Goal: Task Accomplishment & Management: Use online tool/utility

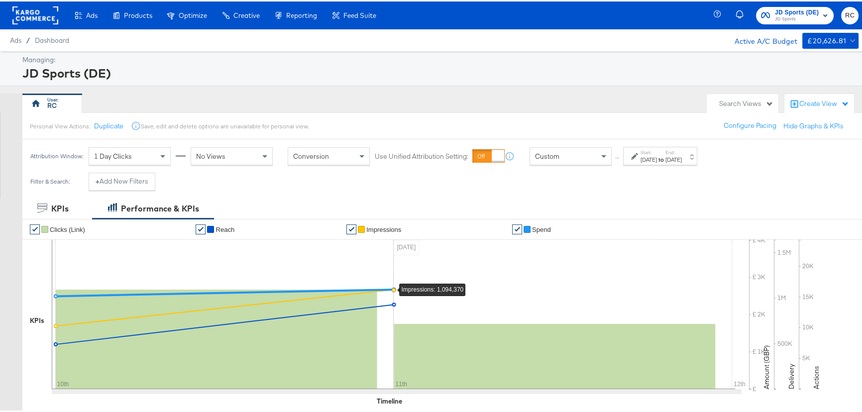
scroll to position [90, 0]
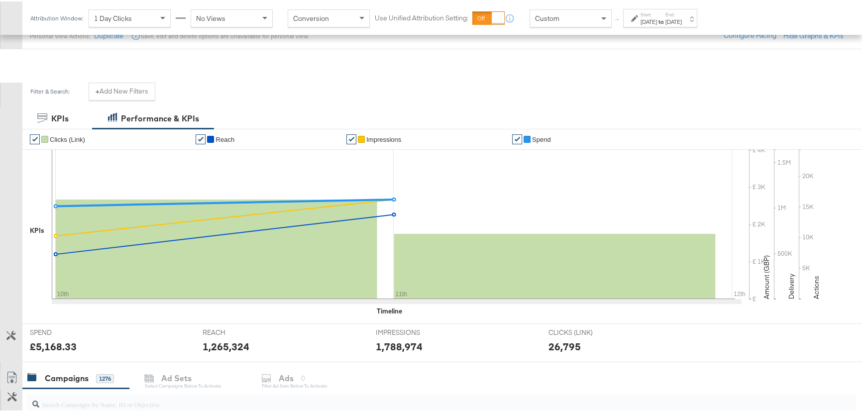
click at [104, 389] on input "search" at bounding box center [409, 398] width 741 height 19
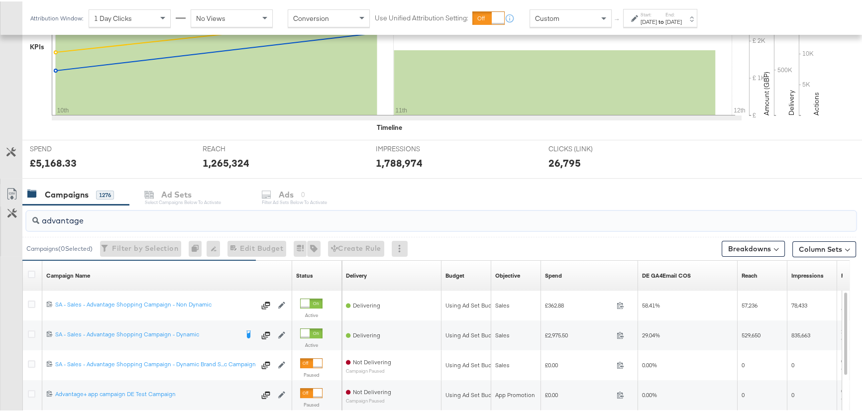
scroll to position [316, 0]
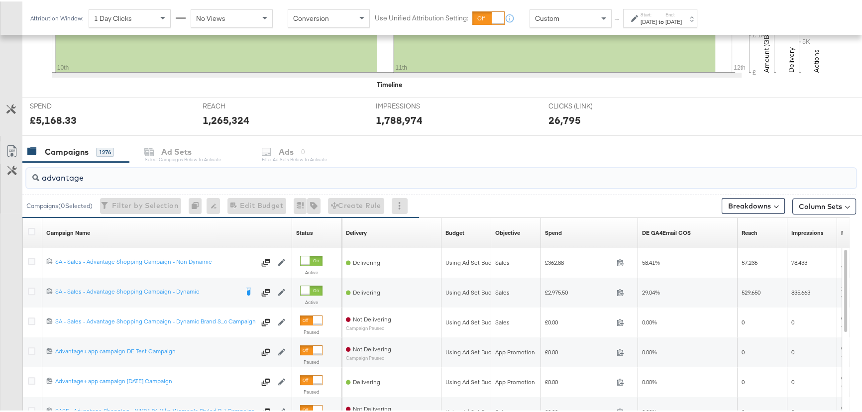
type input "advantage"
click at [682, 20] on div "Aug 11th 2025" at bounding box center [673, 20] width 16 height 8
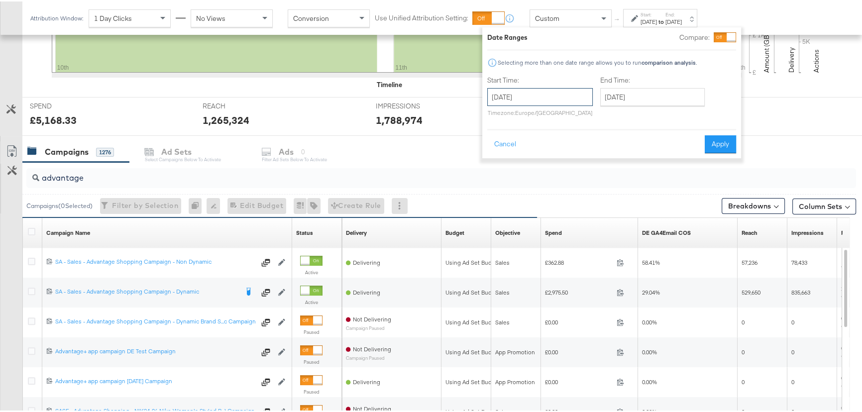
click at [550, 97] on input "August 10th 2025" at bounding box center [539, 96] width 105 height 18
click at [501, 160] on td "3" at bounding box center [498, 160] width 17 height 14
type input "August 3rd 2025"
click at [617, 101] on input "August 11th 2025" at bounding box center [650, 96] width 104 height 18
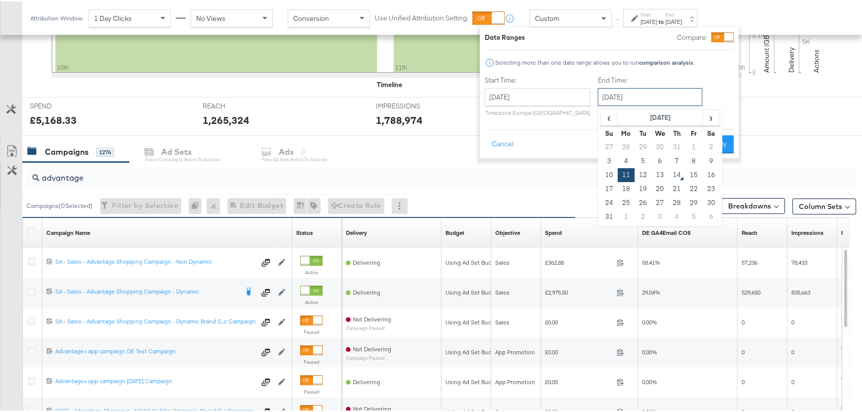
click at [617, 101] on input "August 11th 2025" at bounding box center [650, 96] width 104 height 18
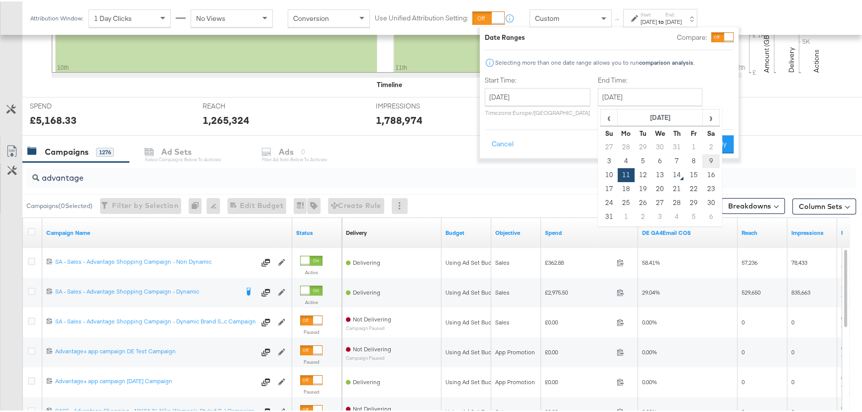
click at [706, 157] on td "9" at bounding box center [710, 160] width 17 height 14
type input "August 9th 2025"
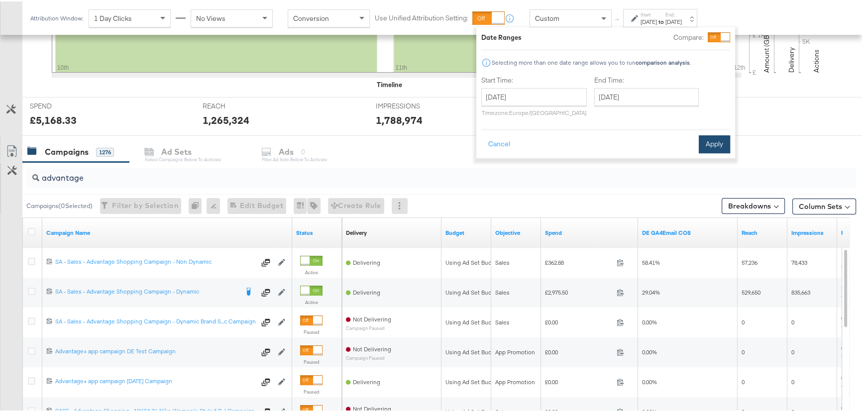
click at [706, 141] on button "Apply" at bounding box center [714, 143] width 31 height 18
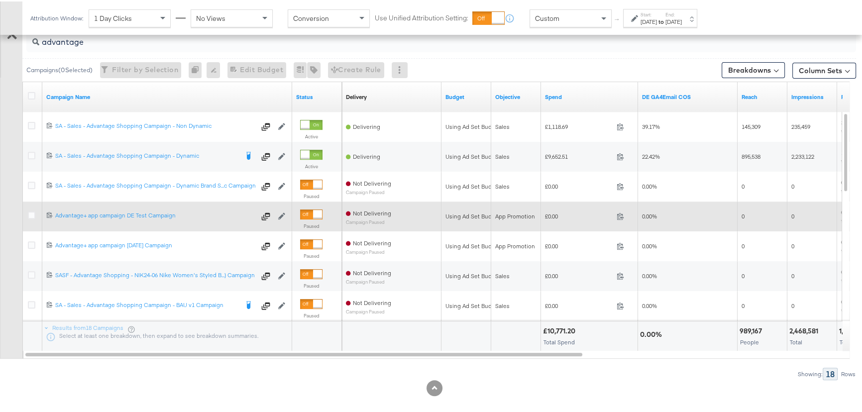
scroll to position [362, 0]
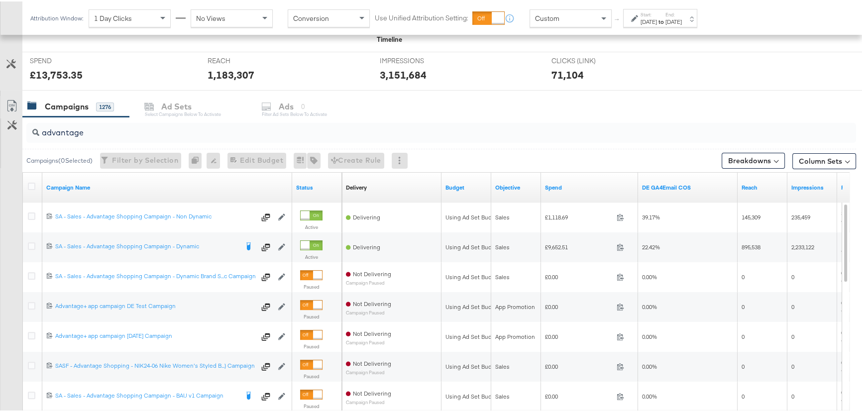
click at [661, 95] on div "Campaigns 1276 Ad Sets Select Campaigns below to activate Ads 0 Filter Ad Sets …" at bounding box center [445, 105] width 846 height 21
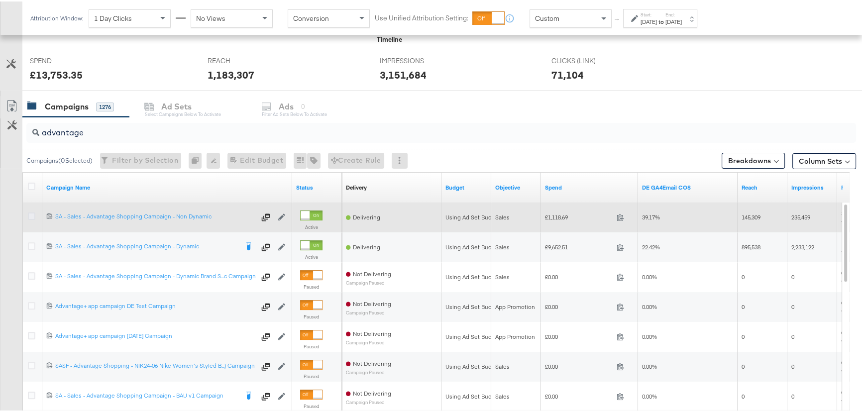
click at [31, 216] on icon at bounding box center [31, 214] width 7 height 7
click at [0, 0] on input "checkbox" at bounding box center [0, 0] width 0 height 0
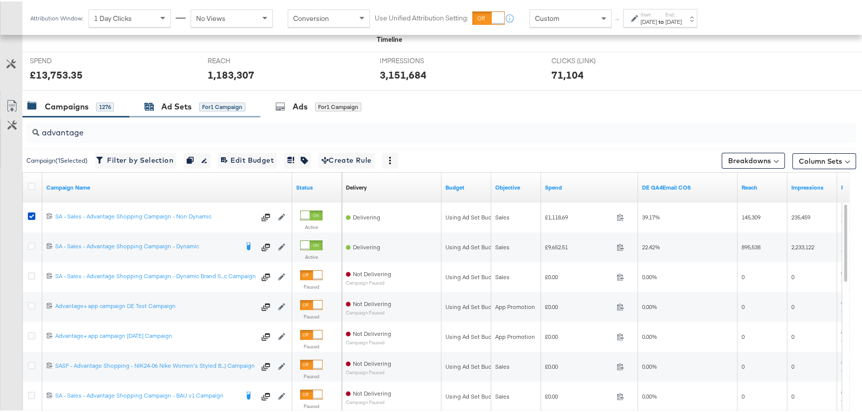
click at [166, 100] on div "Ad Sets" at bounding box center [176, 105] width 30 height 11
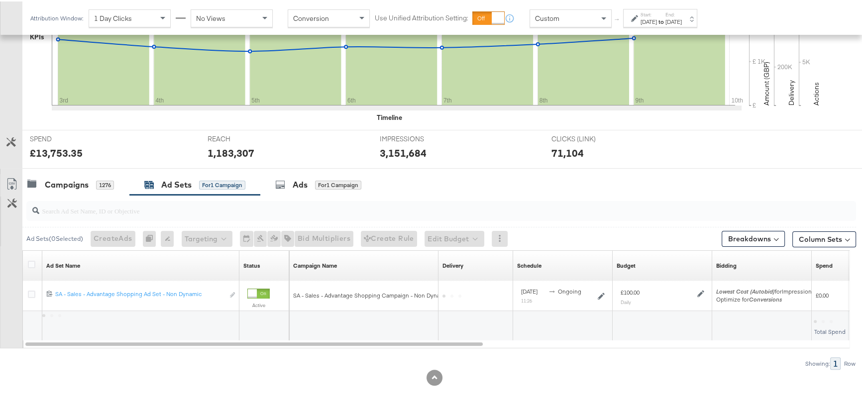
scroll to position [283, 0]
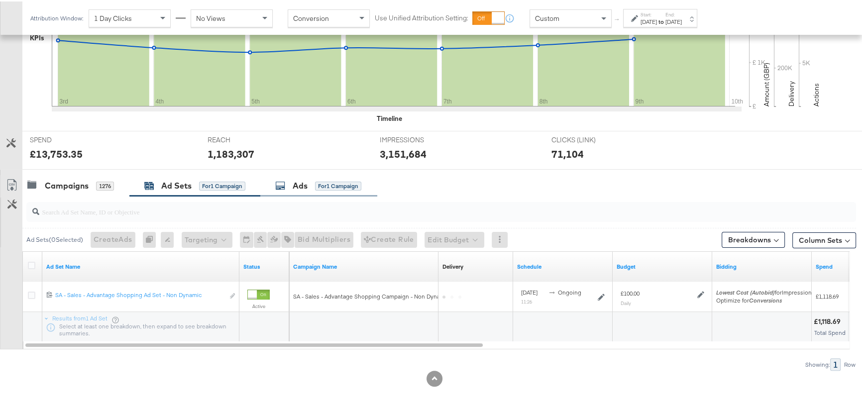
click at [299, 180] on div "Ads" at bounding box center [300, 184] width 15 height 11
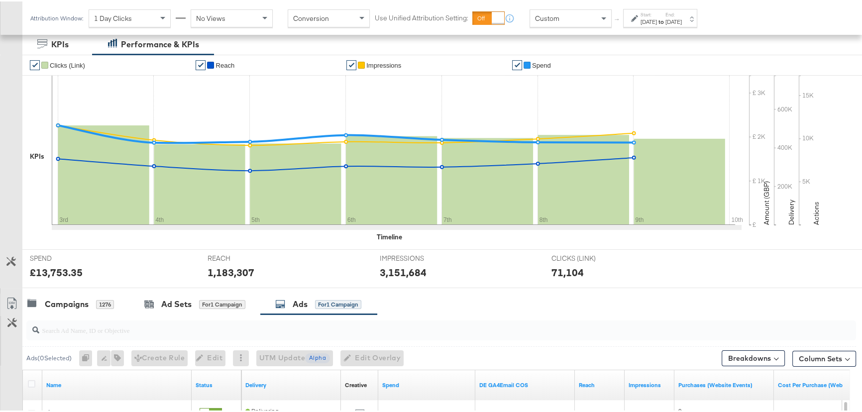
scroll to position [0, 0]
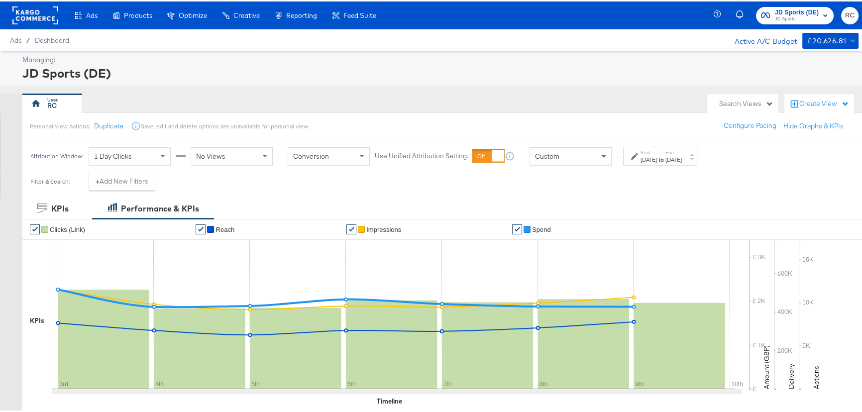
click at [787, 15] on span "JD Sports" at bounding box center [797, 18] width 44 height 8
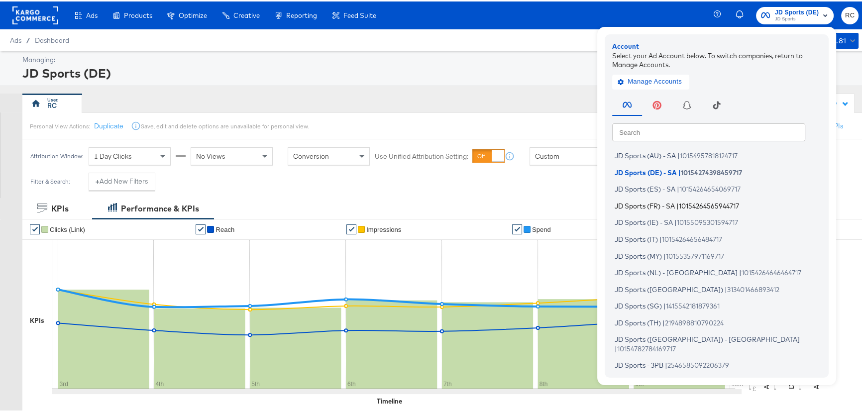
click at [686, 202] on span "10154264565944717" at bounding box center [709, 204] width 60 height 8
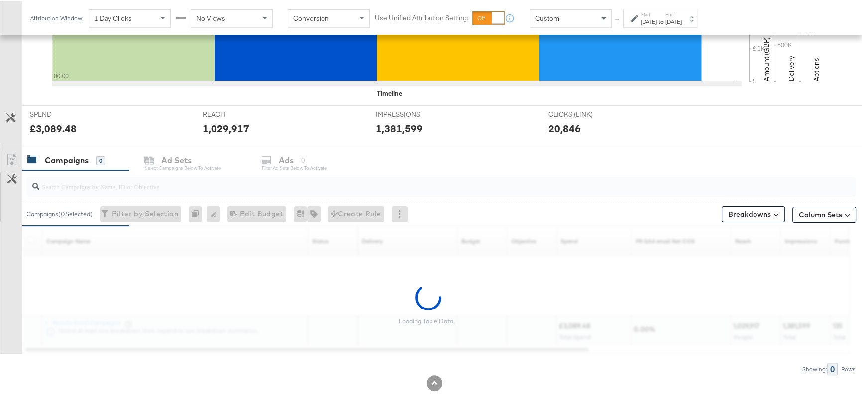
scroll to position [312, 0]
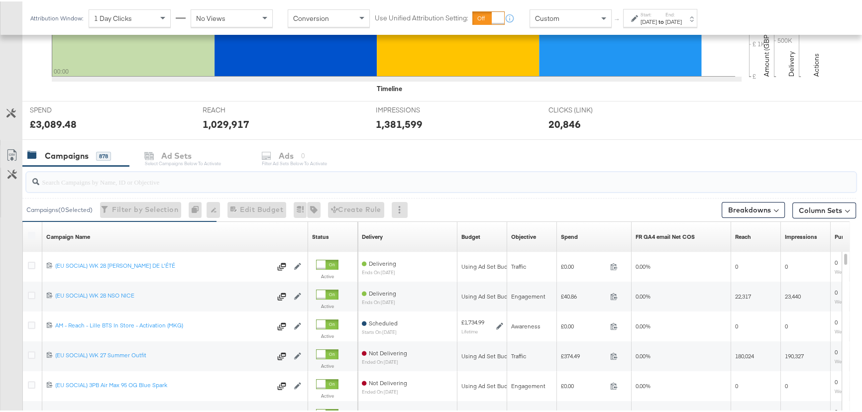
click at [82, 181] on input "search" at bounding box center [409, 176] width 741 height 19
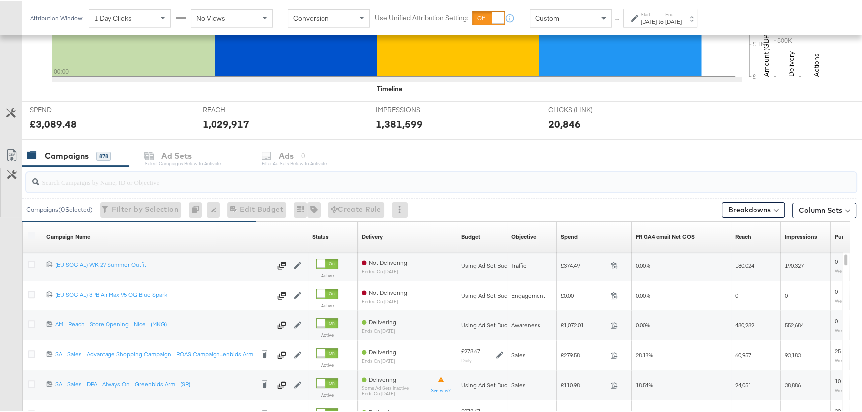
click at [116, 179] on input "search" at bounding box center [409, 176] width 741 height 19
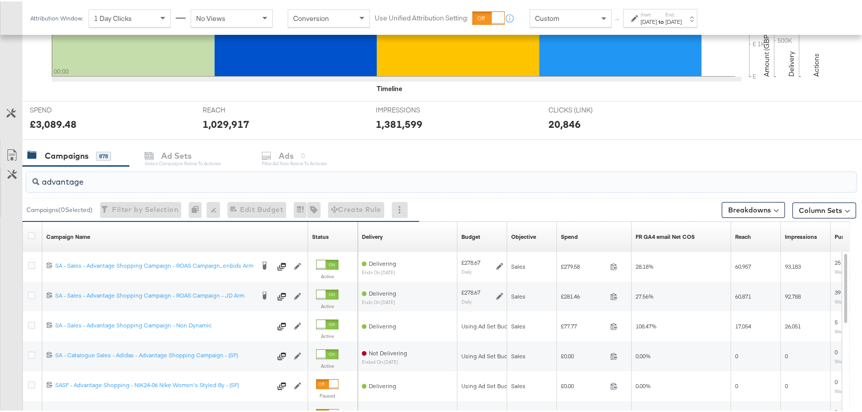
type input "advantage"
click at [657, 16] on div "[DATE]" at bounding box center [648, 20] width 16 height 8
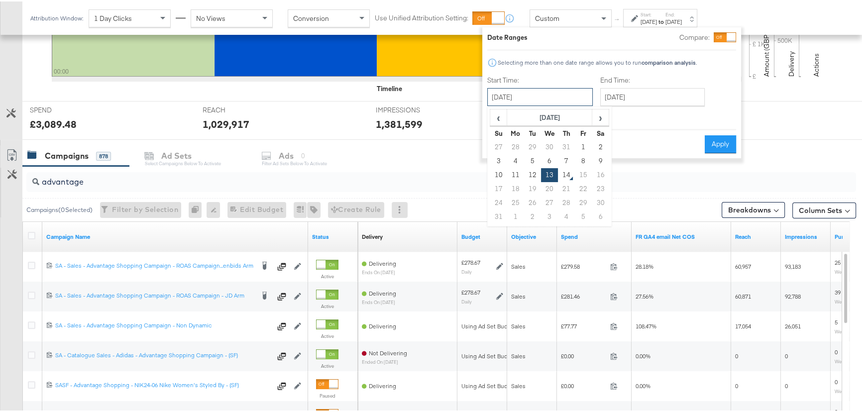
click at [542, 103] on input "[DATE]" at bounding box center [539, 96] width 105 height 18
click at [462, 102] on div "IMPRESSIONS IMPRESSIONS 1,381,599" at bounding box center [454, 119] width 173 height 38
click at [519, 139] on button "Cancel" at bounding box center [505, 143] width 36 height 18
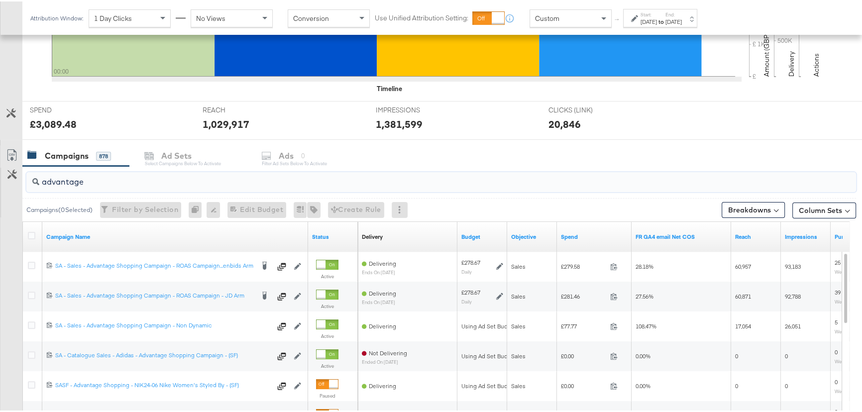
drag, startPoint x: 90, startPoint y: 182, endPoint x: 11, endPoint y: 184, distance: 79.1
click at [11, 184] on div "advantage Campaigns ( 0 Selected) Filter by Selection Filter 0 campaigns 0 Rena…" at bounding box center [428, 342] width 856 height 354
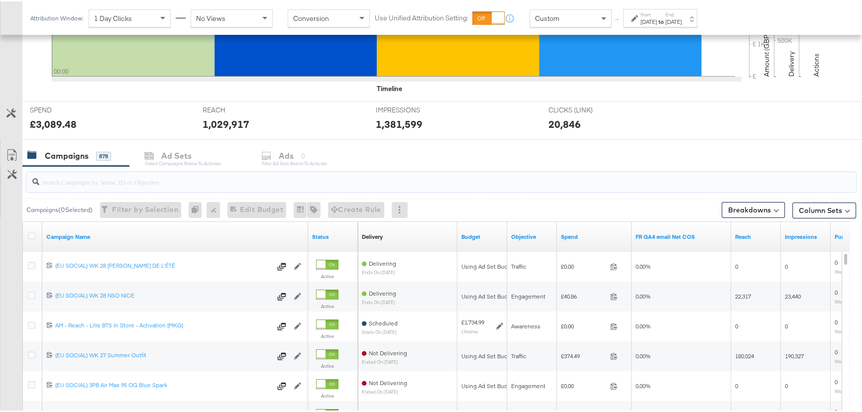
click at [516, 145] on div "Campaigns 878 Ad Sets Select Campaigns below to activate Ads 0 Filter Ad Sets b…" at bounding box center [445, 154] width 846 height 21
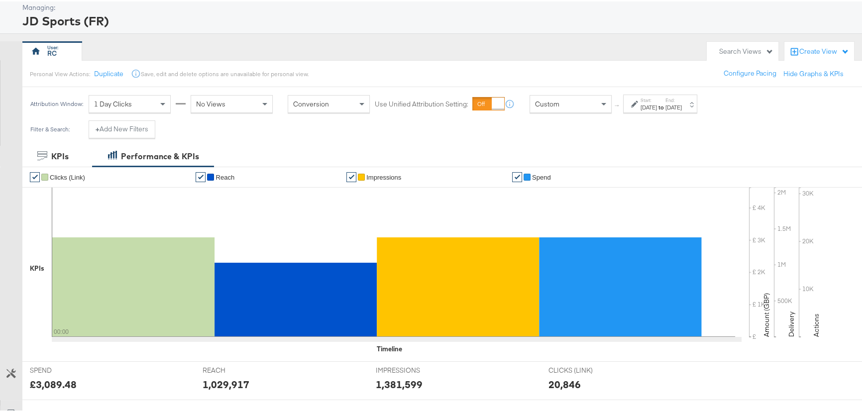
scroll to position [0, 0]
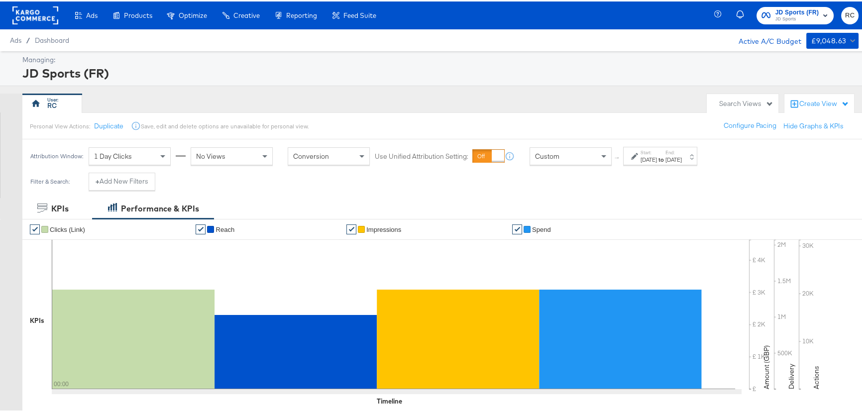
click at [797, 10] on span "JD Sports (FR)" at bounding box center [797, 11] width 44 height 10
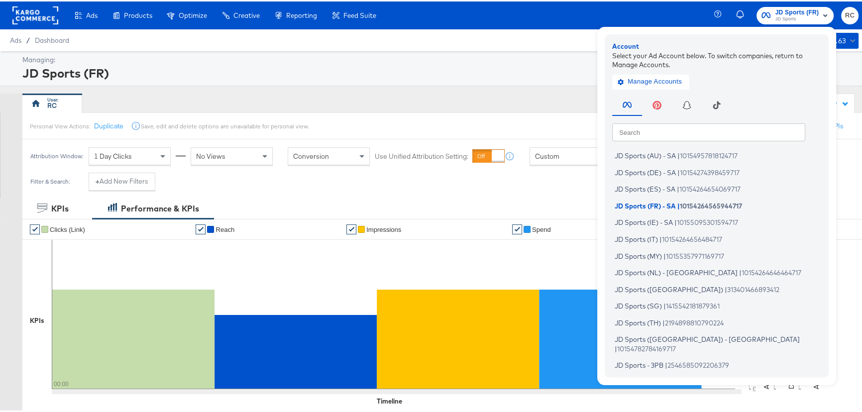
click at [715, 126] on input "text" at bounding box center [708, 130] width 193 height 18
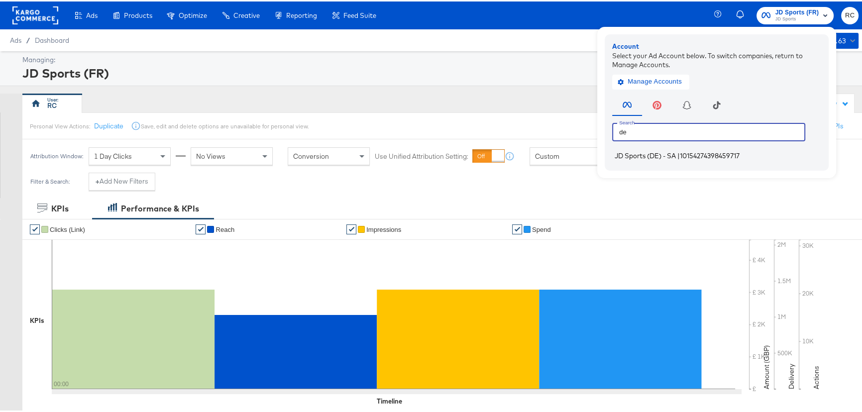
type input "de"
click at [698, 159] on li "JD Sports (DE) - SA | 10154274398459717" at bounding box center [719, 154] width 214 height 14
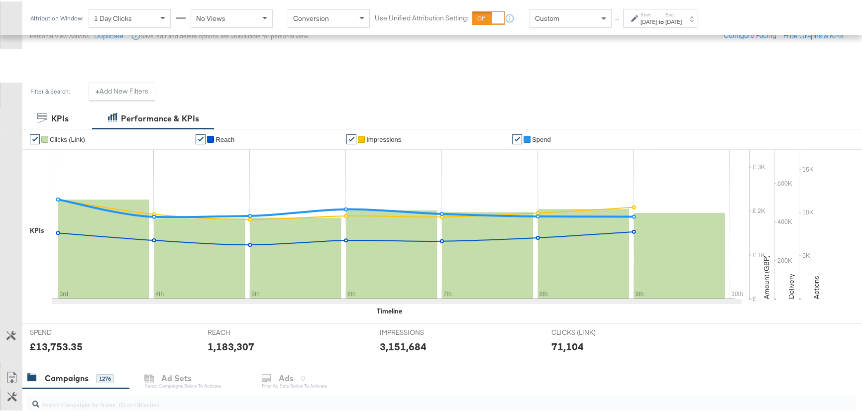
scroll to position [271, 0]
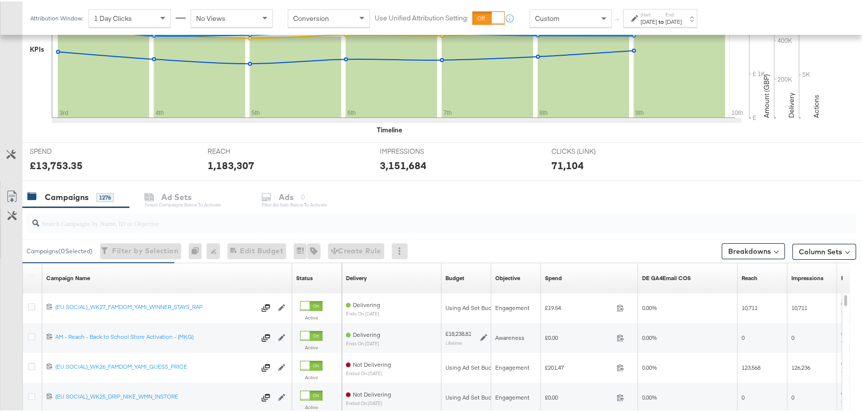
click at [100, 225] on input "search" at bounding box center [409, 217] width 741 height 19
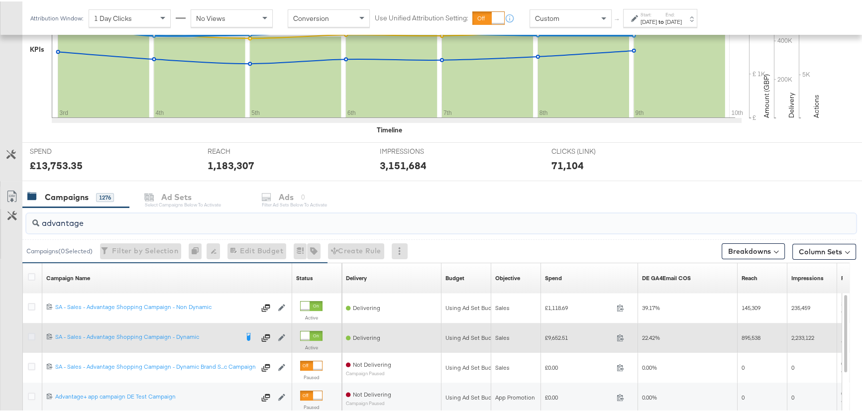
type input "advantage"
click at [31, 333] on icon at bounding box center [31, 334] width 7 height 7
click at [0, 0] on input "checkbox" at bounding box center [0, 0] width 0 height 0
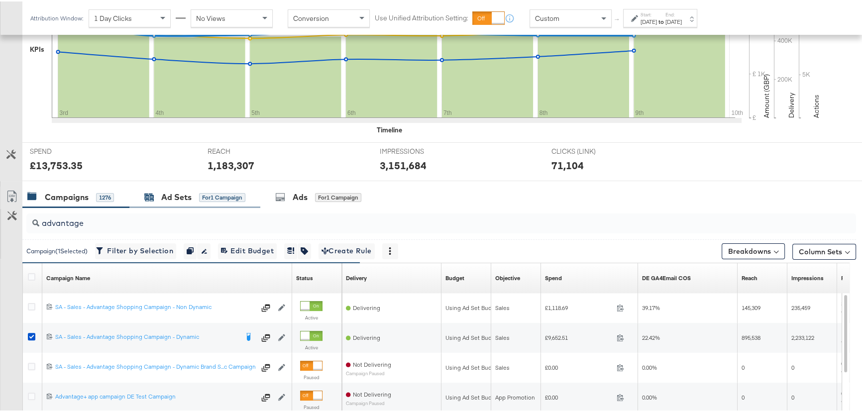
click at [181, 195] on div "Ad Sets" at bounding box center [176, 195] width 30 height 11
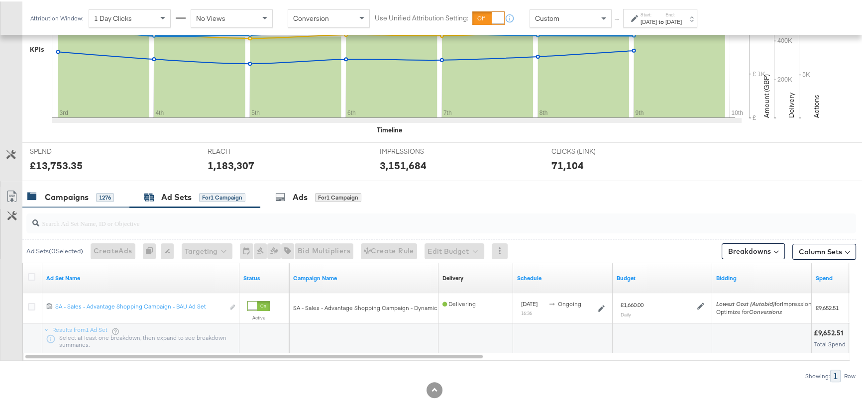
click at [67, 193] on div "Campaigns" at bounding box center [67, 195] width 44 height 11
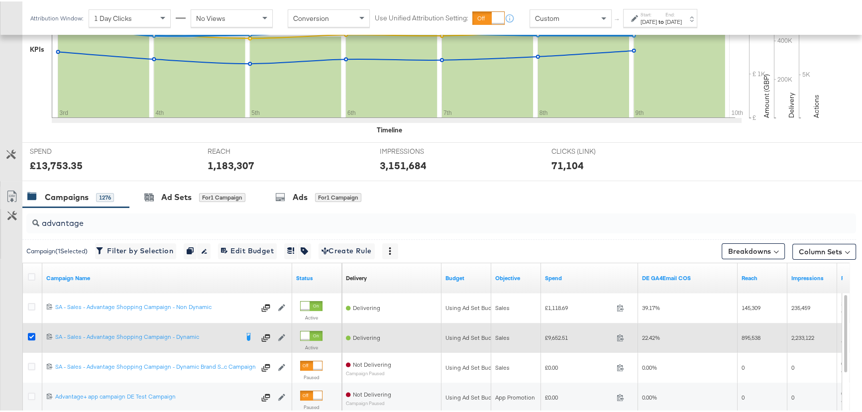
click at [33, 331] on icon at bounding box center [31, 334] width 7 height 7
click at [0, 0] on input "checkbox" at bounding box center [0, 0] width 0 height 0
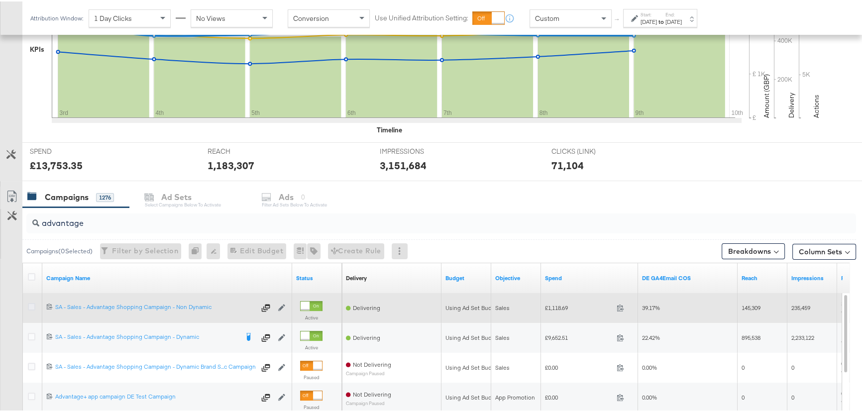
click at [32, 302] on icon at bounding box center [31, 305] width 7 height 7
click at [0, 0] on input "checkbox" at bounding box center [0, 0] width 0 height 0
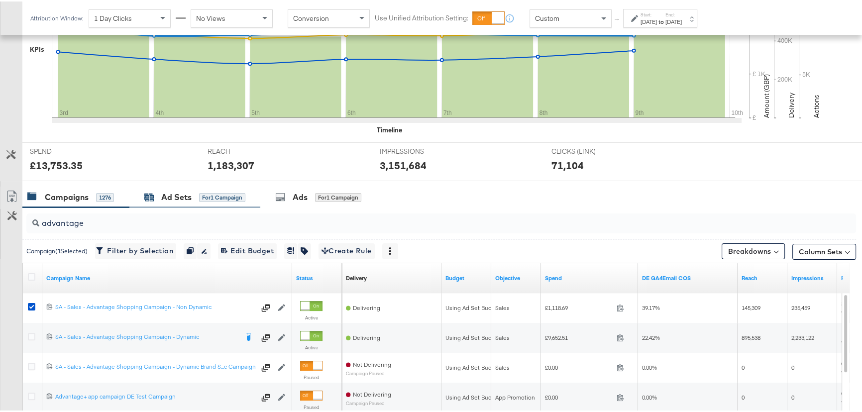
click at [170, 198] on div "Ad Sets" at bounding box center [176, 195] width 30 height 11
